Goal: Transaction & Acquisition: Download file/media

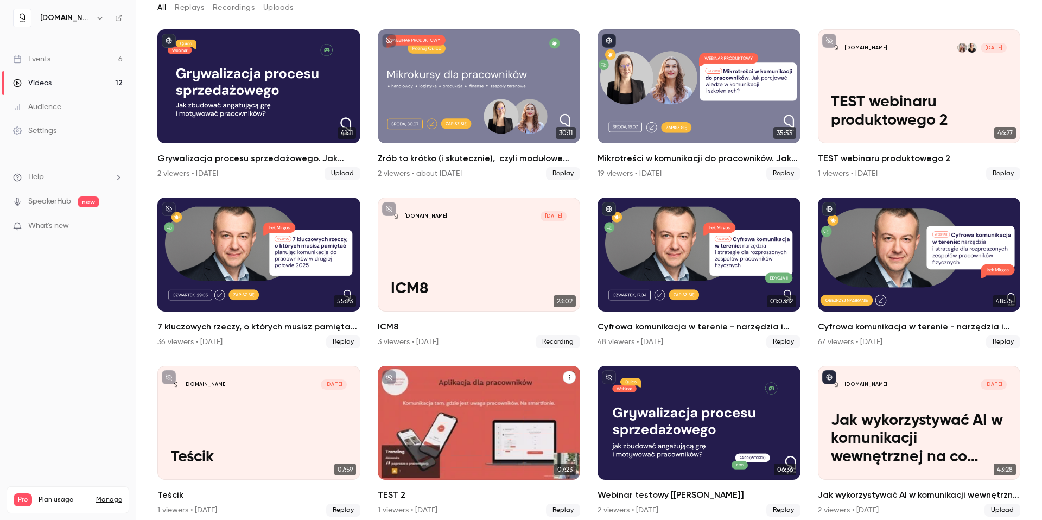
scroll to position [71, 0]
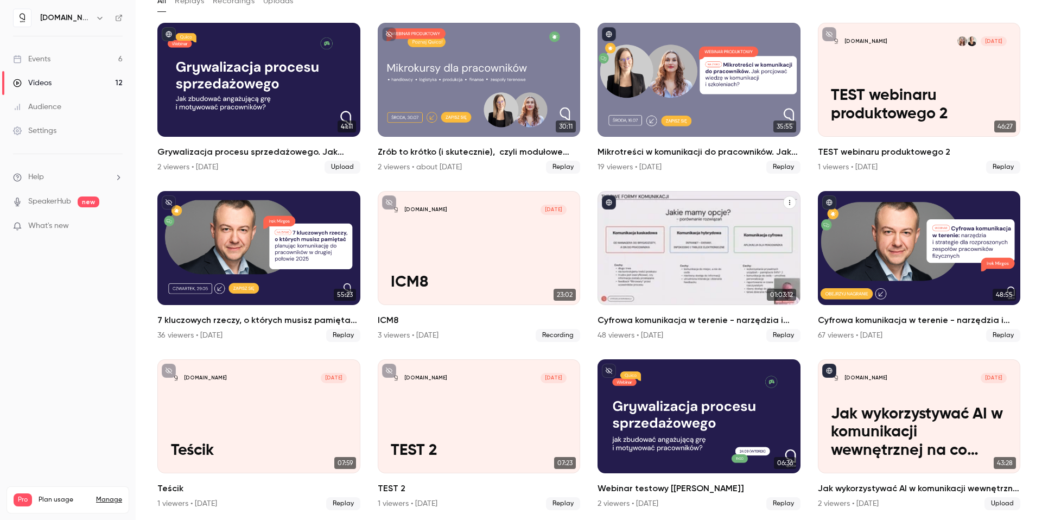
click at [717, 315] on h2 "Cyfrowa komunikacja w terenie - narzędzia i strategie dla rozproszonych zespołó…" at bounding box center [699, 320] width 203 height 13
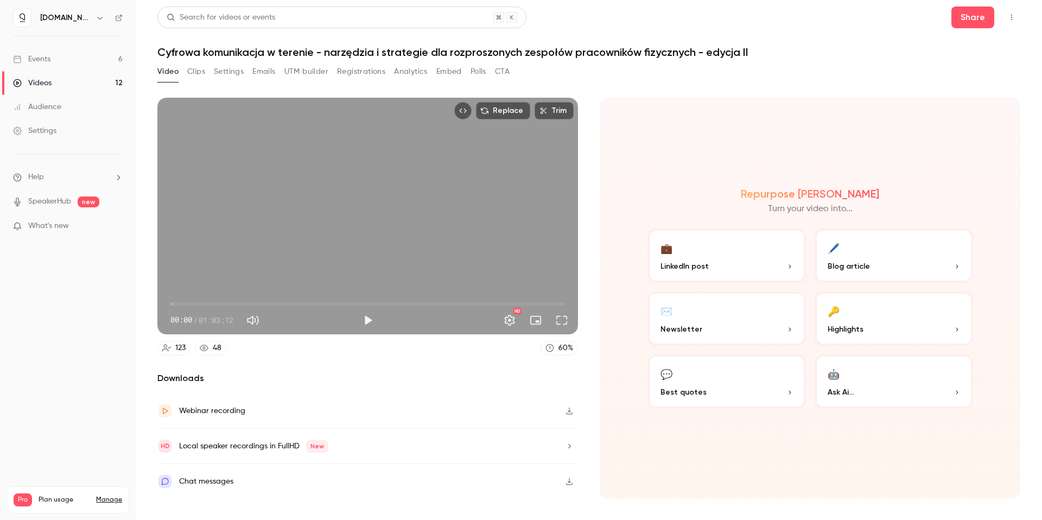
click at [340, 67] on button "Registrations" at bounding box center [361, 71] width 48 height 17
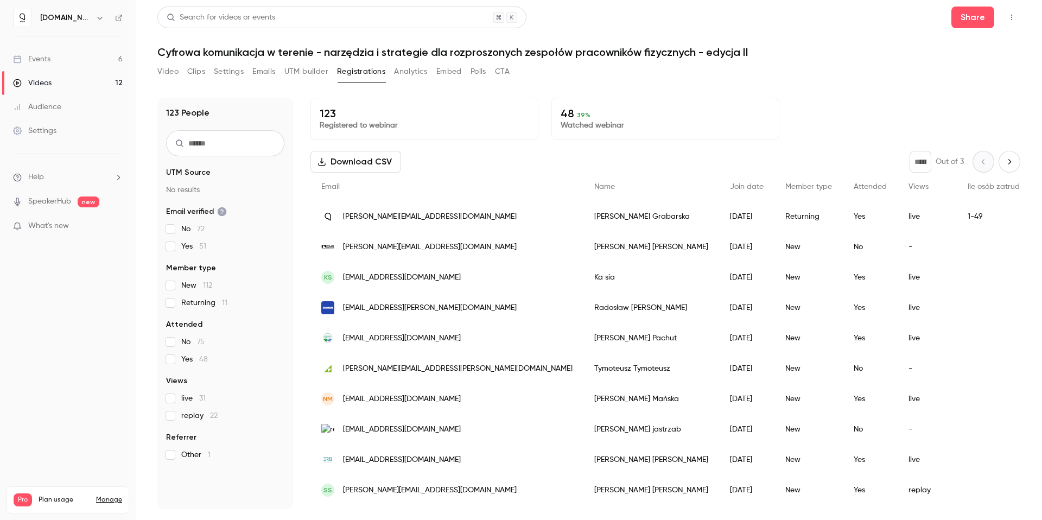
click at [417, 72] on button "Analytics" at bounding box center [411, 71] width 34 height 17
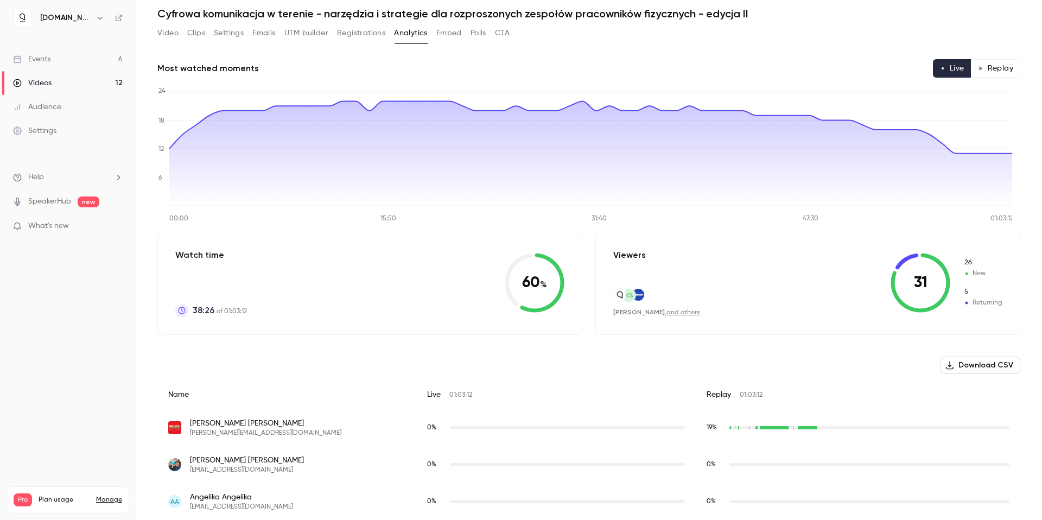
scroll to position [46, 0]
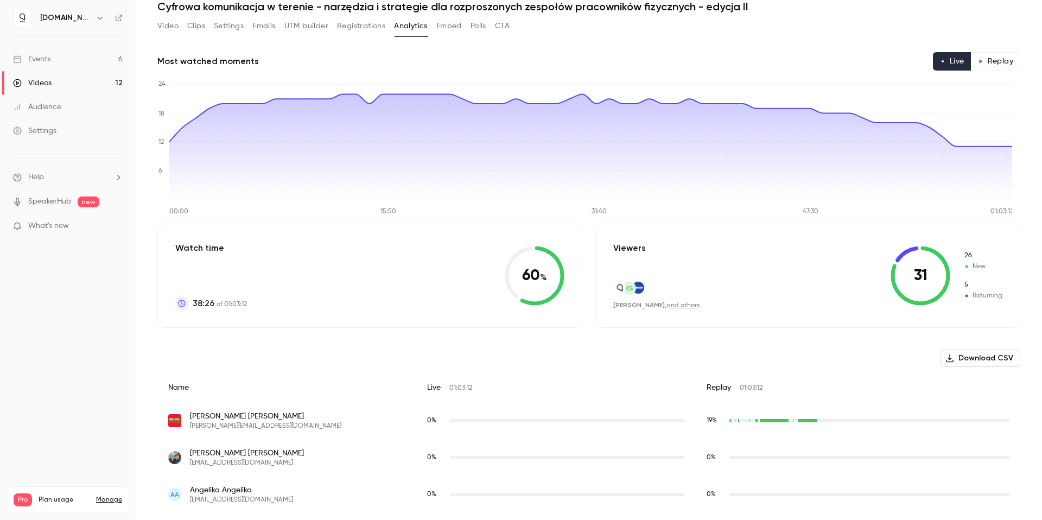
click at [972, 354] on button "Download CSV" at bounding box center [981, 358] width 80 height 17
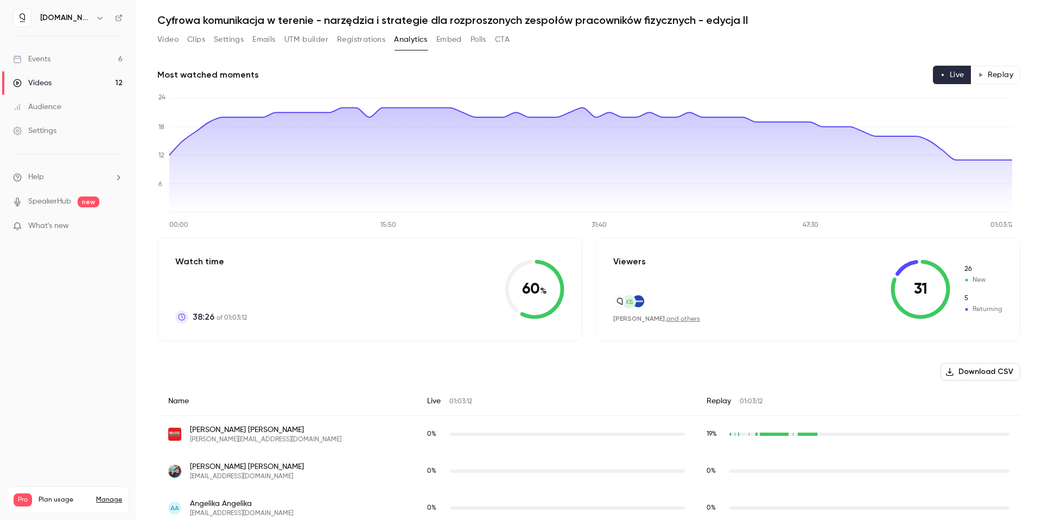
scroll to position [25, 0]
